Goal: Information Seeking & Learning: Learn about a topic

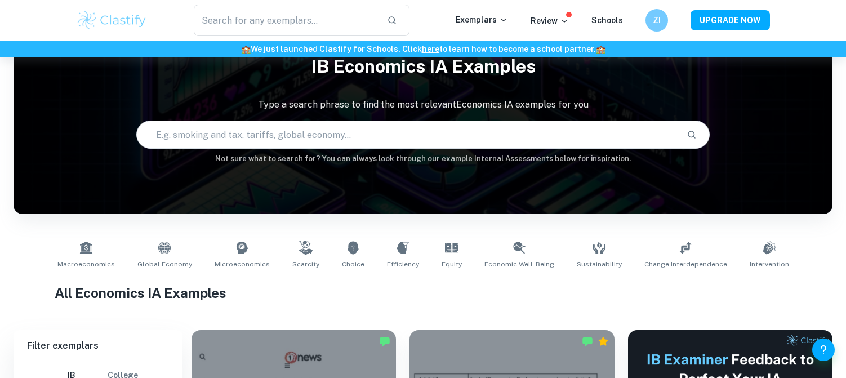
scroll to position [322, 0]
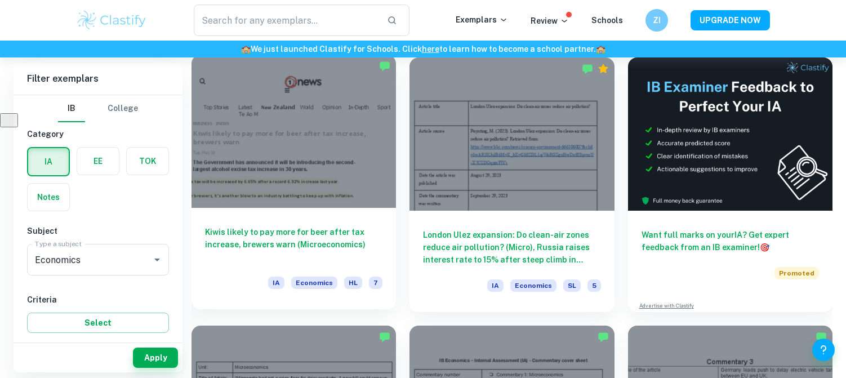
click at [365, 223] on div "Kiwis likely to pay more for beer after tax increase, brewers warn (Microeconom…" at bounding box center [294, 258] width 204 height 101
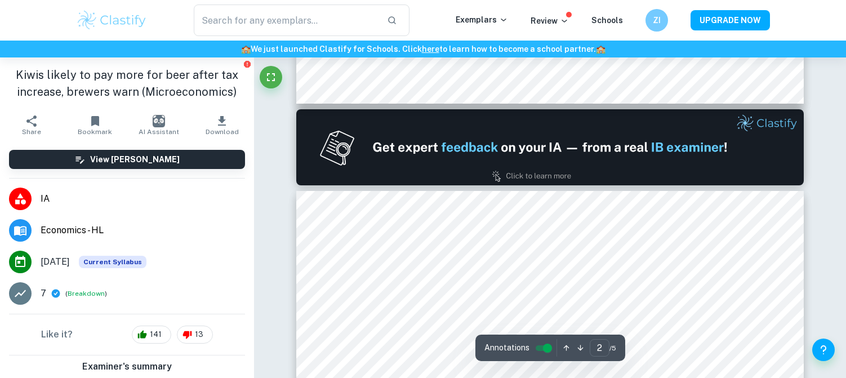
type input "1"
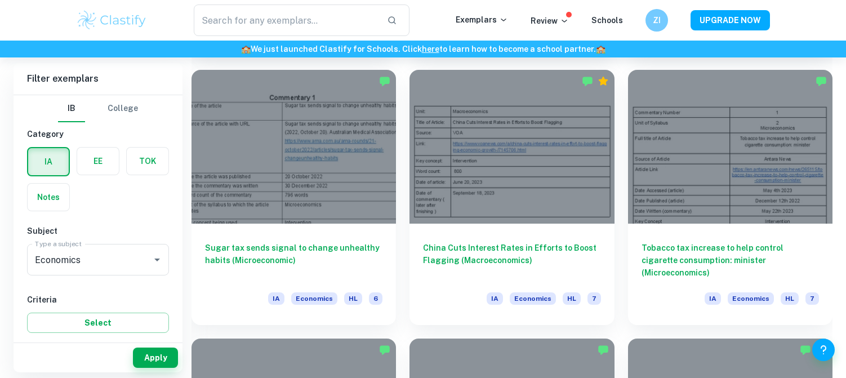
scroll to position [1115, 0]
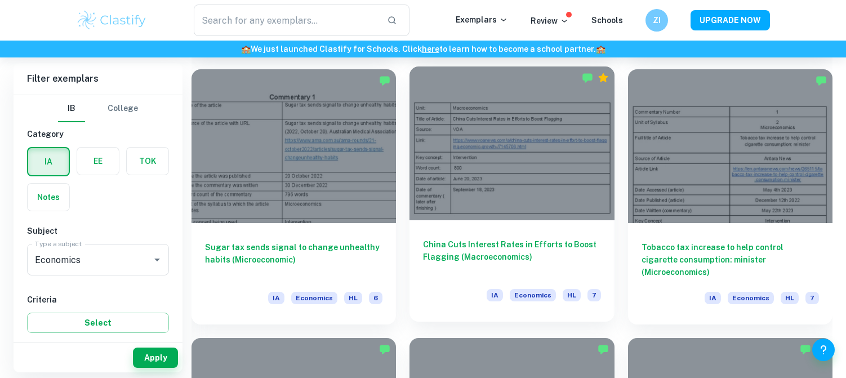
click at [546, 263] on h6 "China Cuts Interest Rates in Efforts to Boost Flagging (Macroeconomics)" at bounding box center [511, 256] width 177 height 37
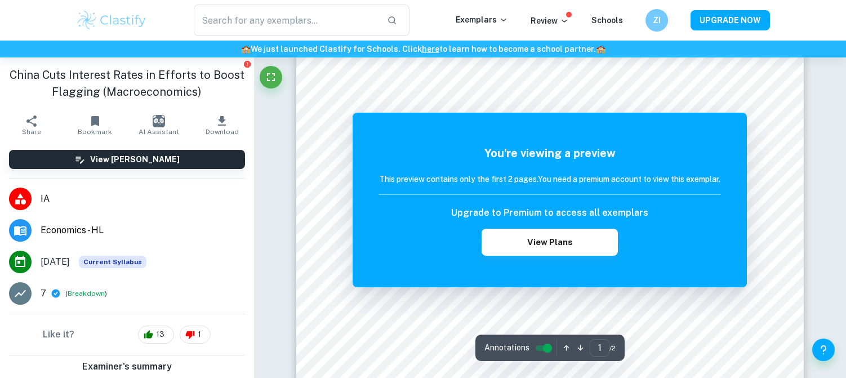
scroll to position [156, 0]
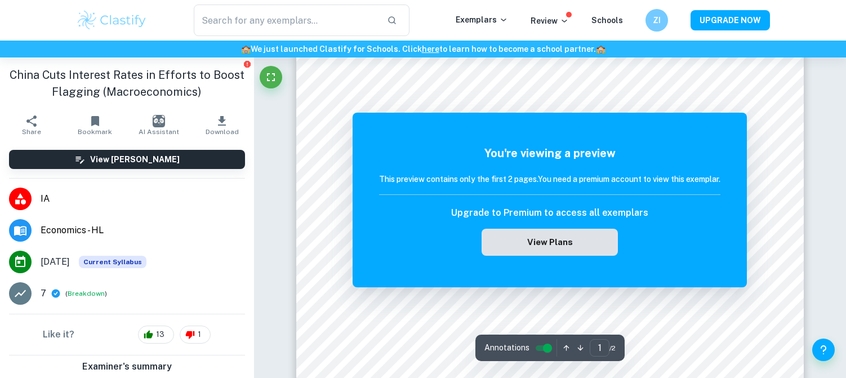
click at [527, 243] on button "View Plans" at bounding box center [550, 242] width 136 height 27
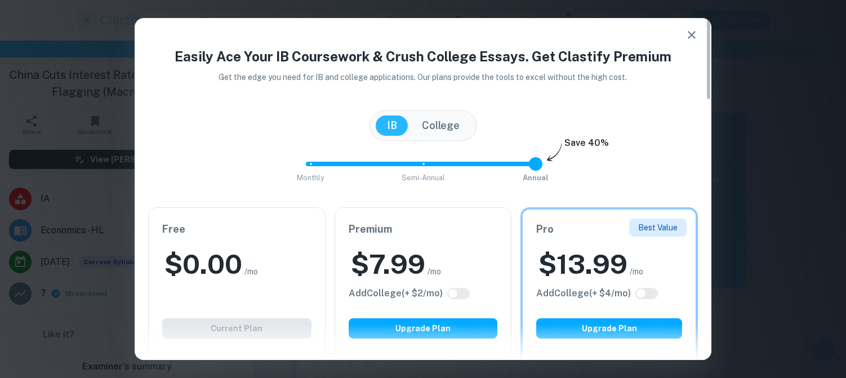
click at [691, 33] on icon "button" at bounding box center [692, 35] width 8 height 8
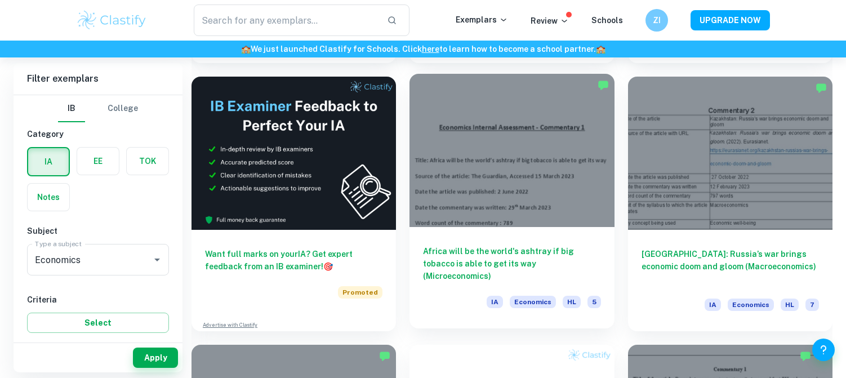
scroll to position [1912, 0]
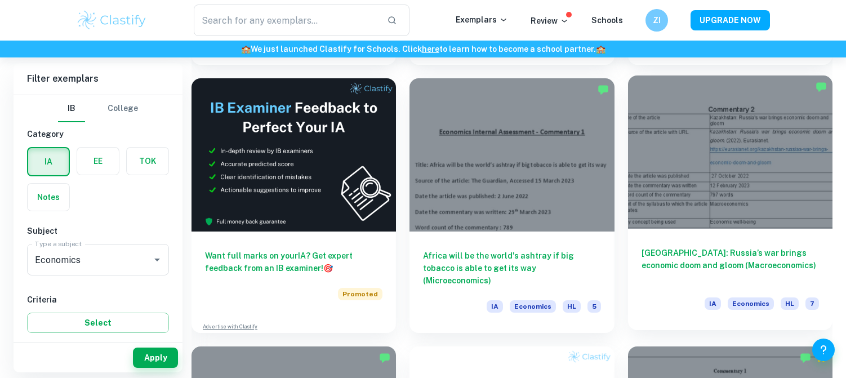
click at [689, 269] on h6 "[GEOGRAPHIC_DATA]: Russia’s war brings economic doom and gloom (Macroeconomics)" at bounding box center [730, 265] width 177 height 37
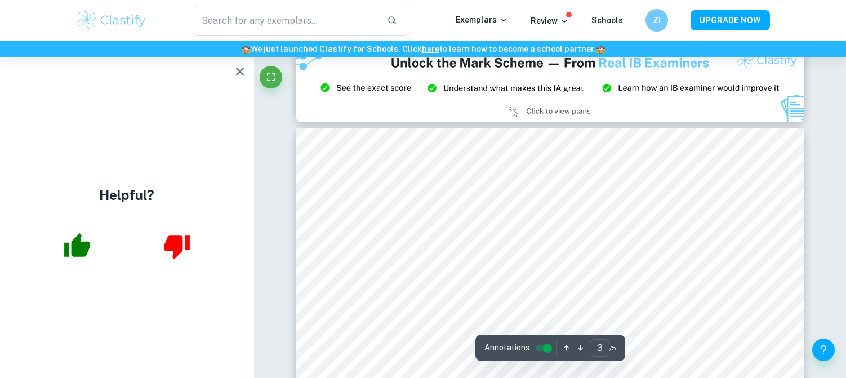
scroll to position [1405, 0]
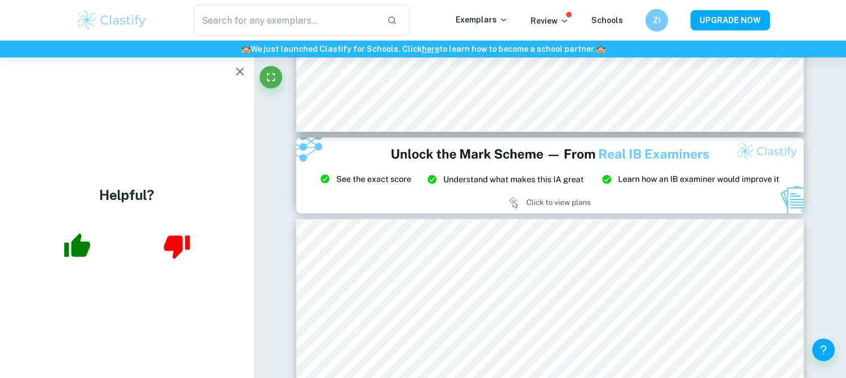
type input "2"
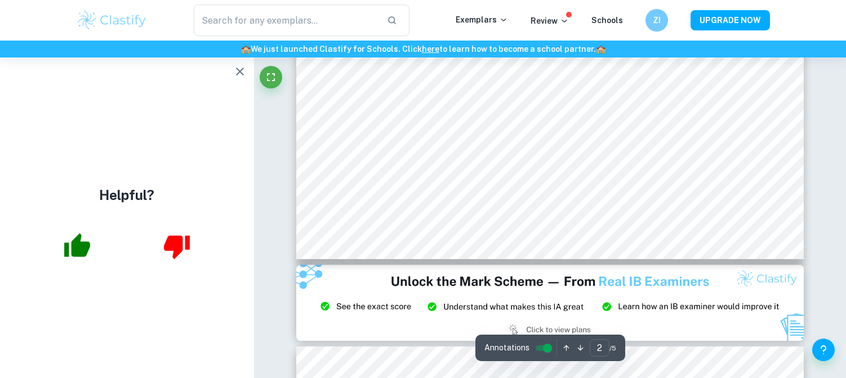
scroll to position [1202, 0]
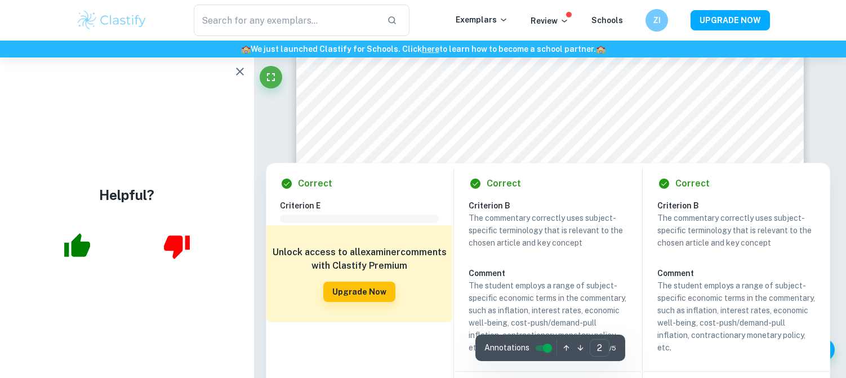
scroll to position [1259, 0]
